Goal: Find specific page/section: Find specific page/section

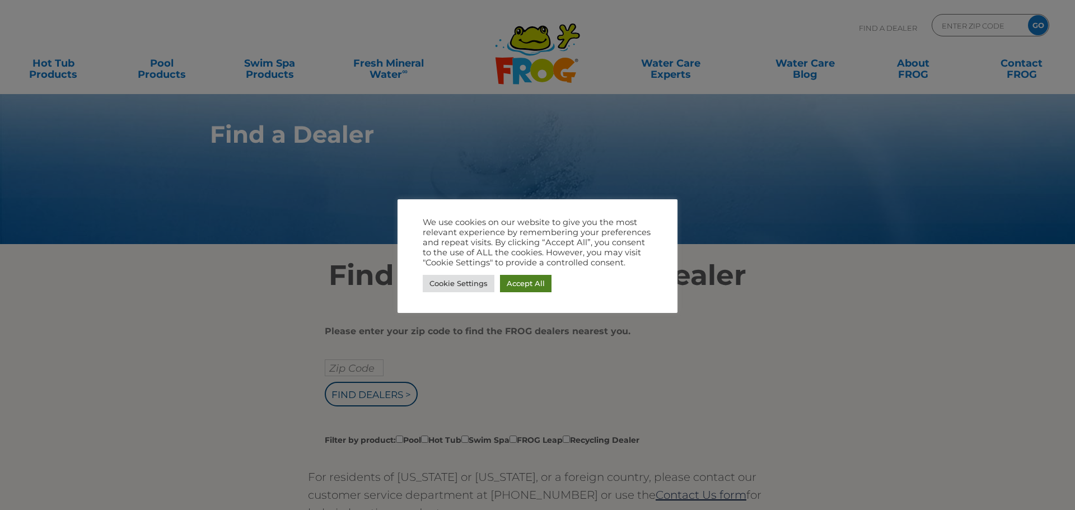
click at [512, 283] on link "Accept All" at bounding box center [526, 283] width 52 height 17
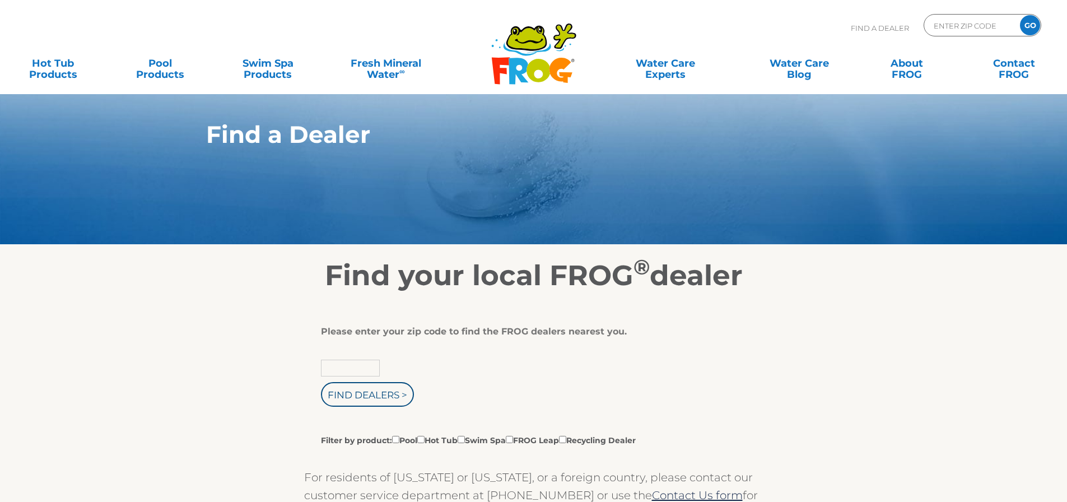
click at [344, 365] on input "text" at bounding box center [350, 368] width 59 height 17
type input "60062"
click at [321, 382] on input "Find Dealers >" at bounding box center [367, 394] width 93 height 25
click at [356, 385] on input "Find Dealers >" at bounding box center [367, 394] width 93 height 25
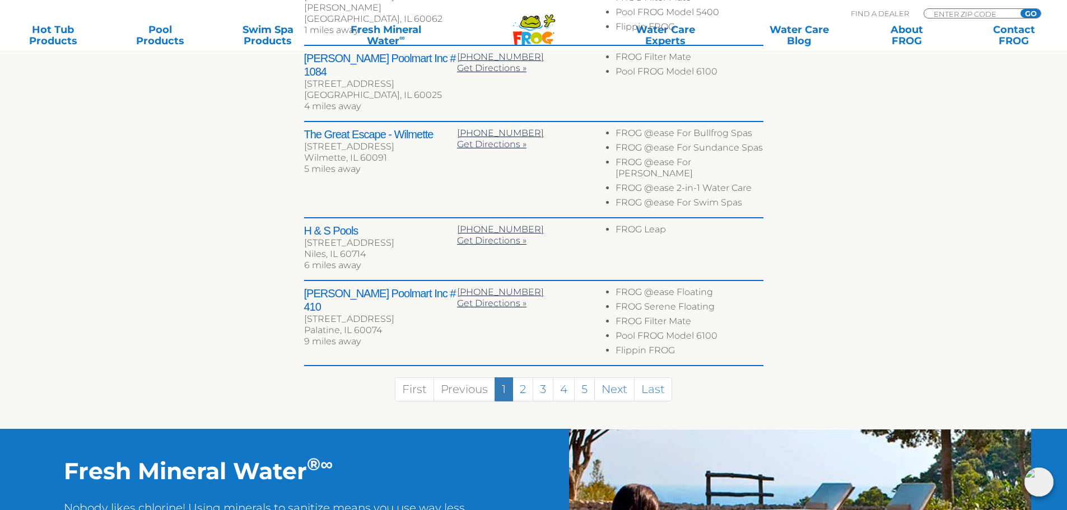
scroll to position [616, 0]
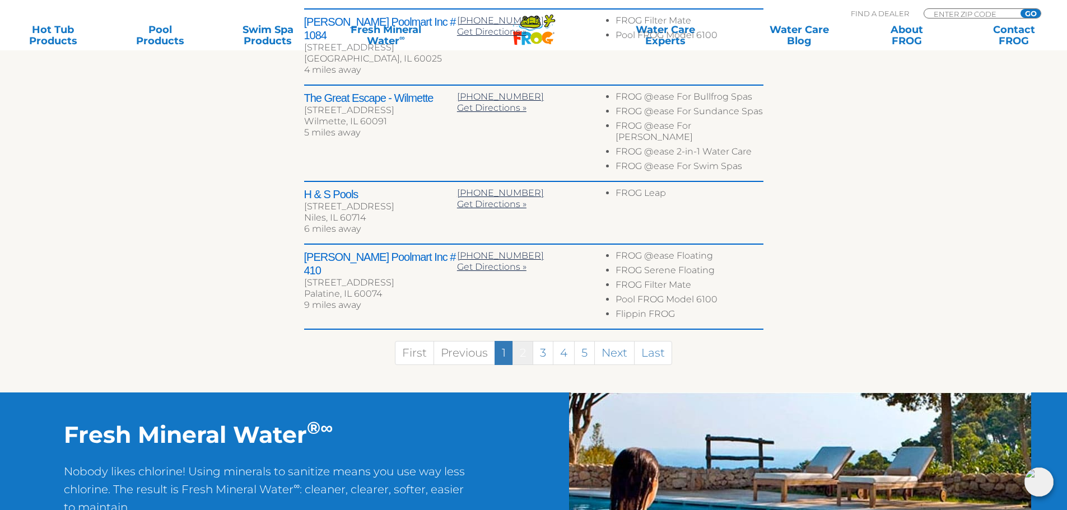
click at [524, 341] on link "2" at bounding box center [522, 353] width 21 height 24
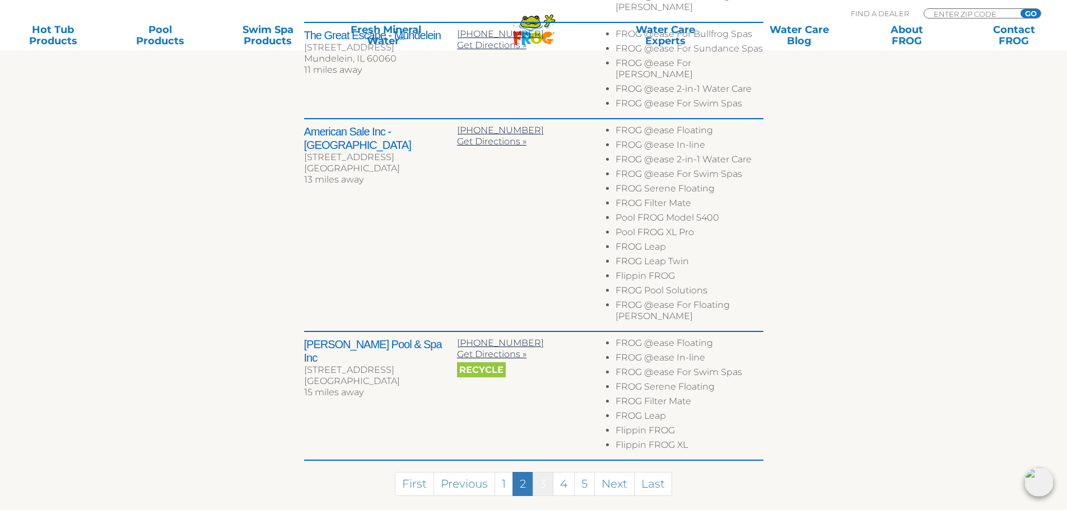
click at [543, 472] on link "3" at bounding box center [543, 484] width 21 height 24
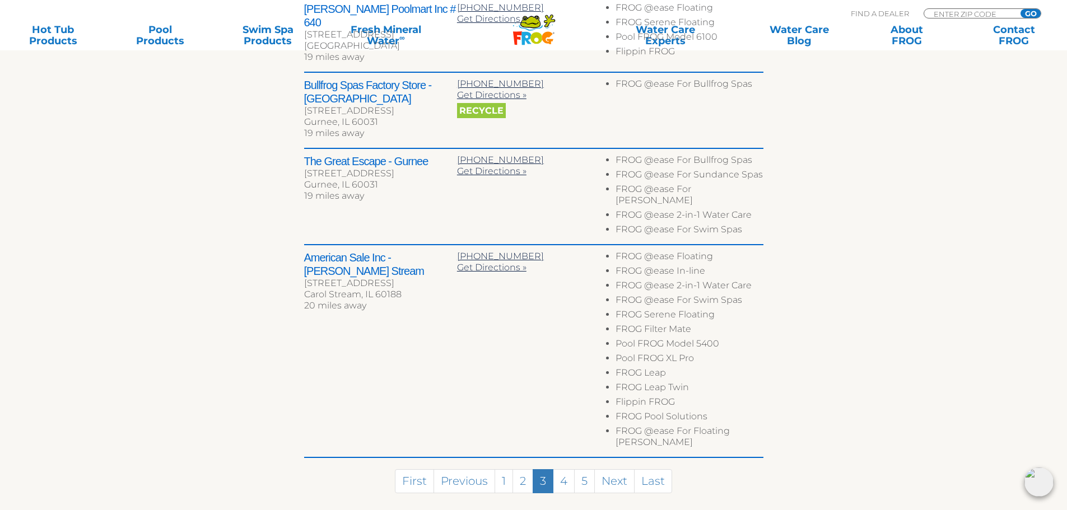
scroll to position [671, 0]
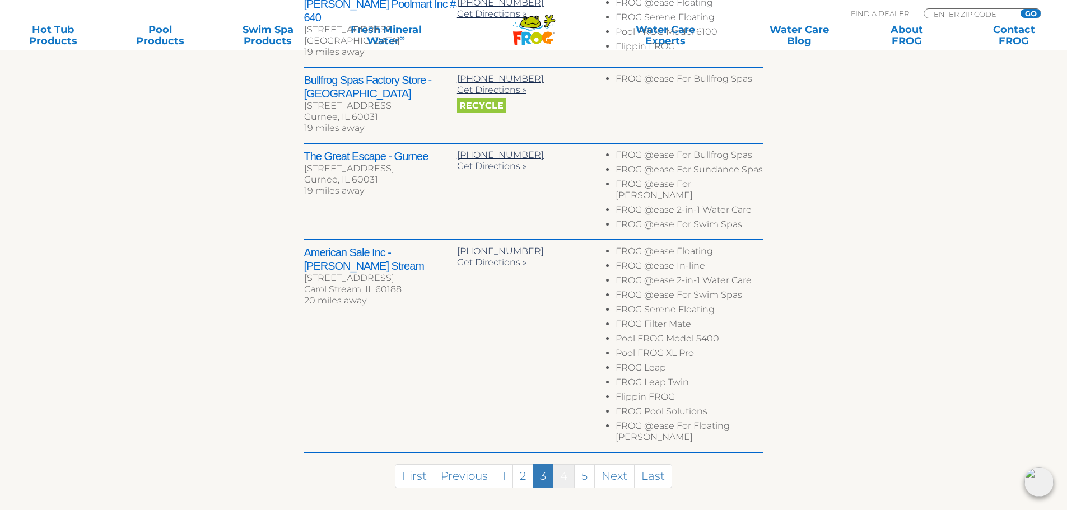
click at [563, 464] on link "4" at bounding box center [564, 476] width 22 height 24
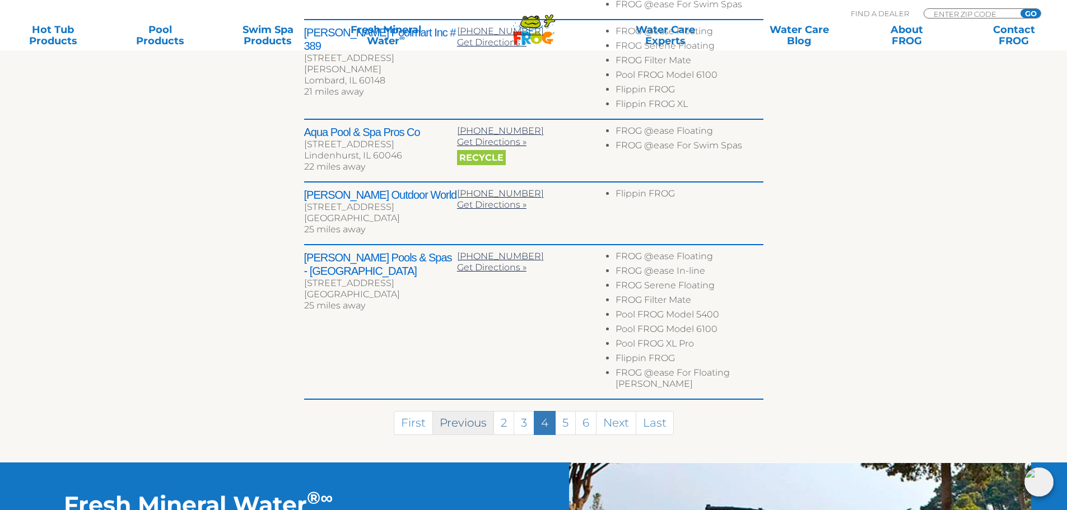
scroll to position [647, 0]
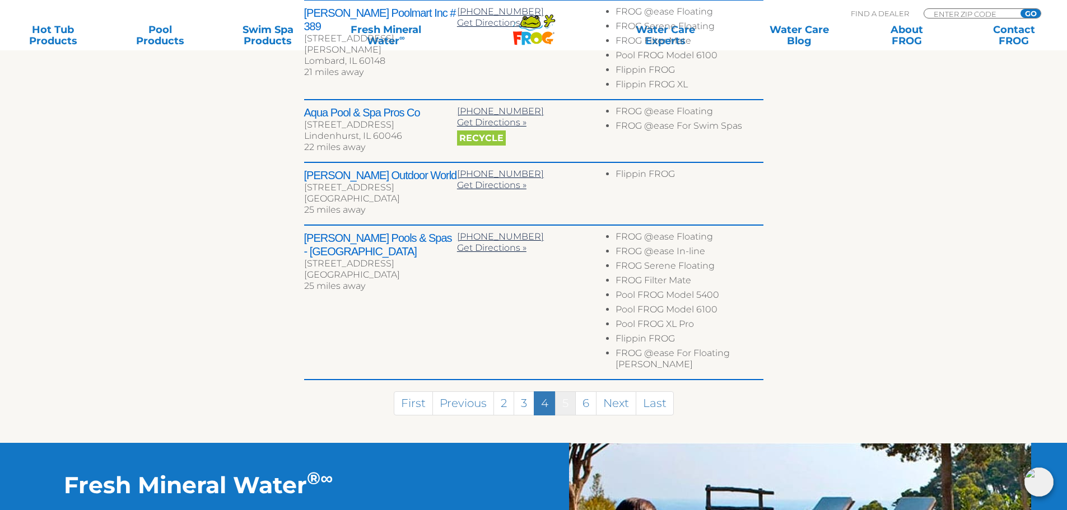
click at [562, 391] on link "5" at bounding box center [565, 403] width 21 height 24
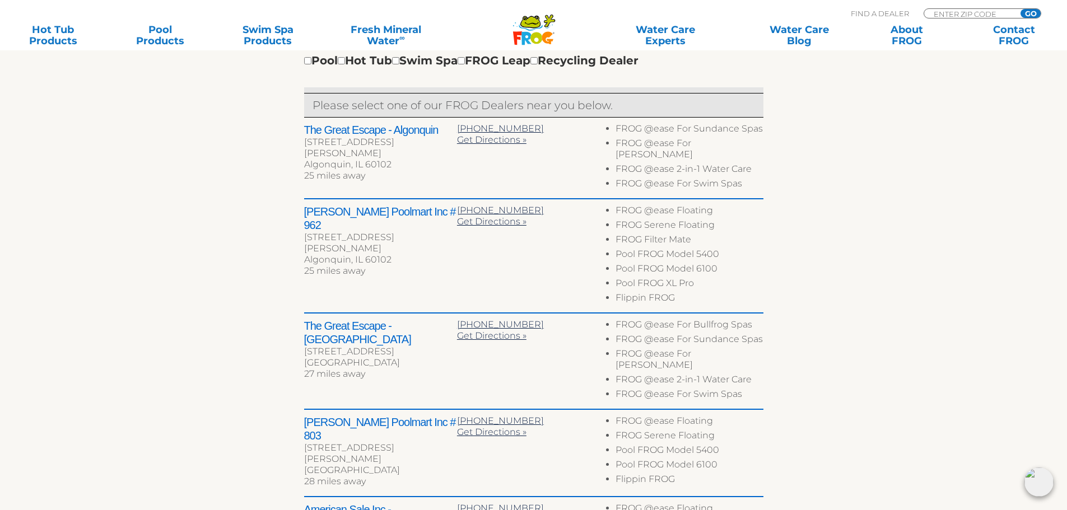
scroll to position [429, 0]
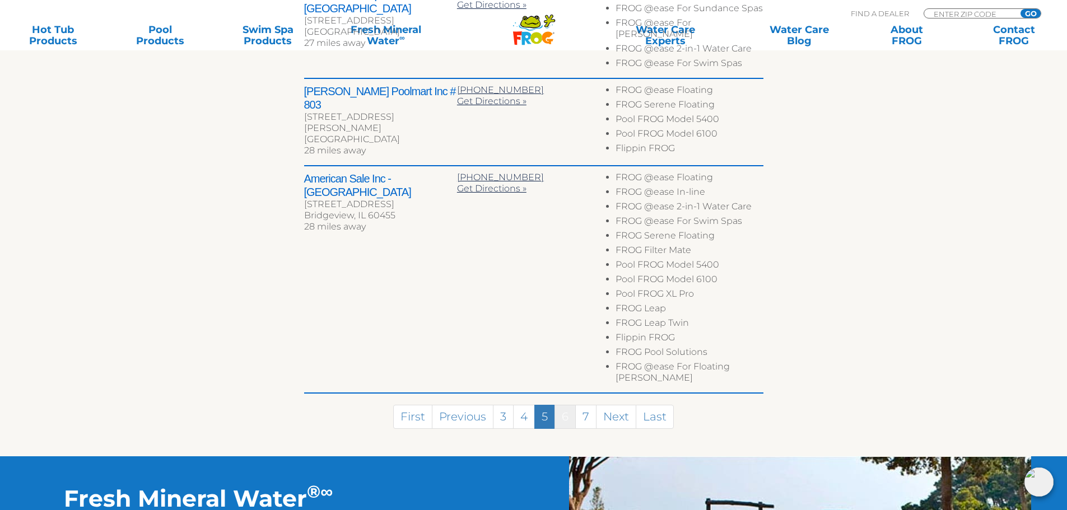
click at [571, 405] on link "6" at bounding box center [564, 417] width 21 height 24
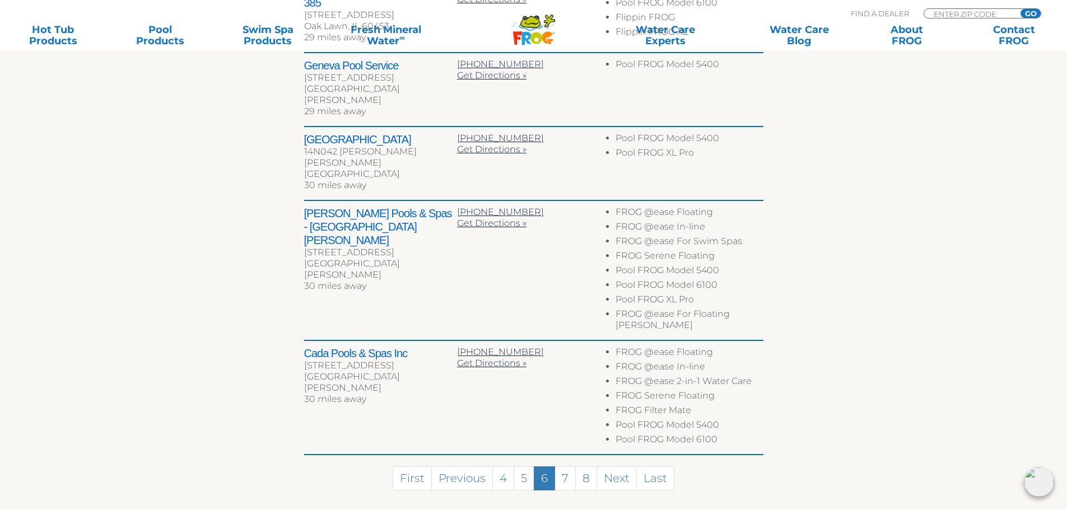
scroll to position [577, 0]
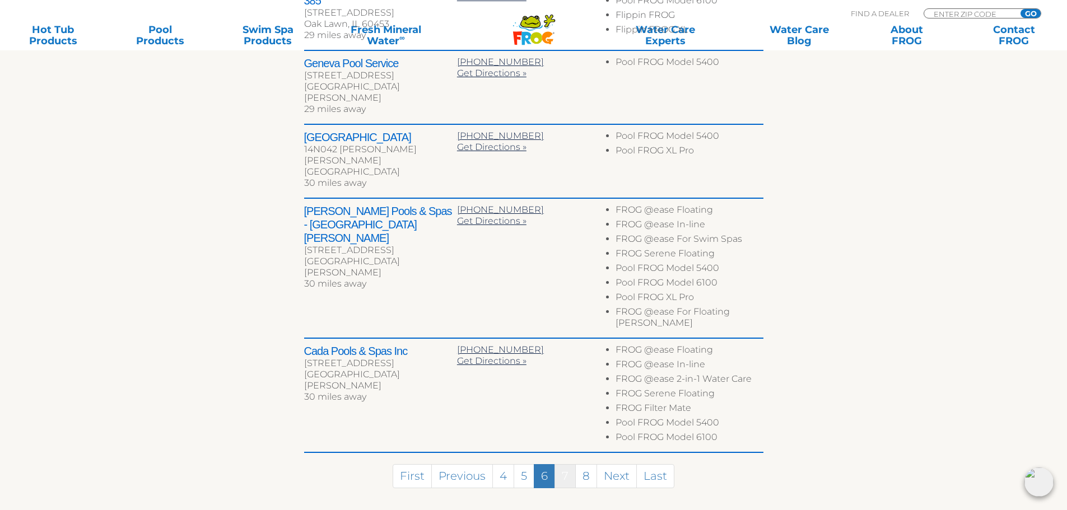
click at [570, 464] on link "7" at bounding box center [564, 476] width 21 height 24
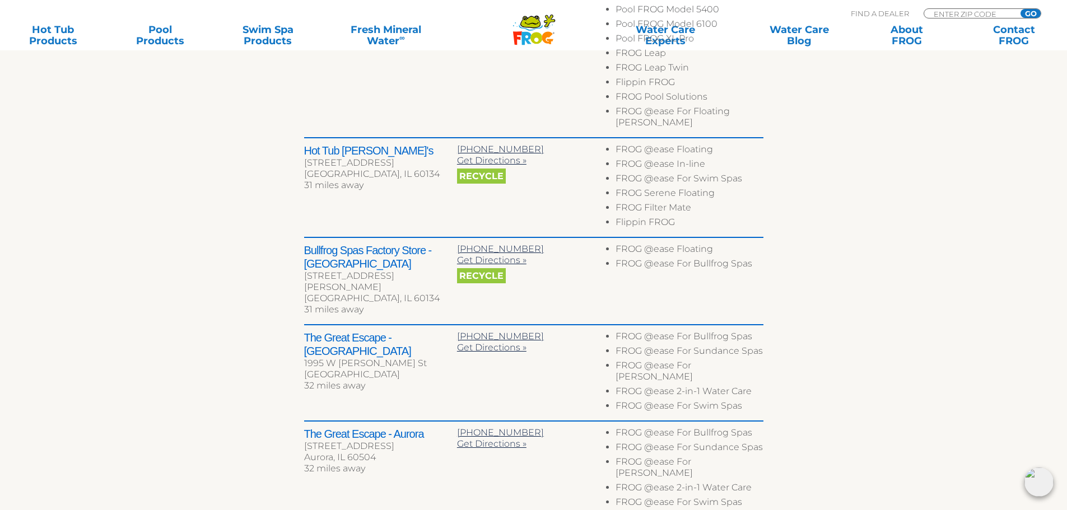
scroll to position [644, 0]
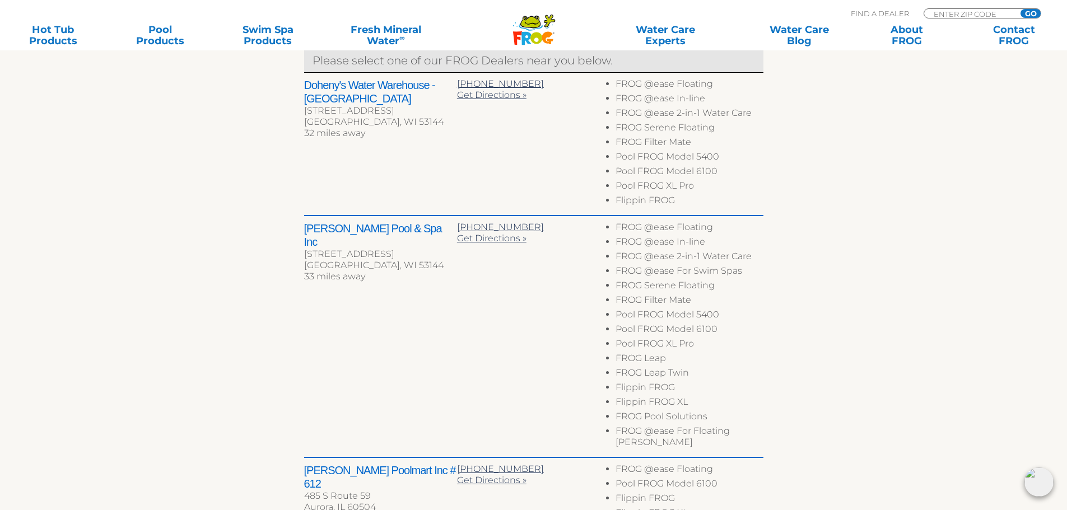
scroll to position [479, 0]
